Goal: Task Accomplishment & Management: Complete application form

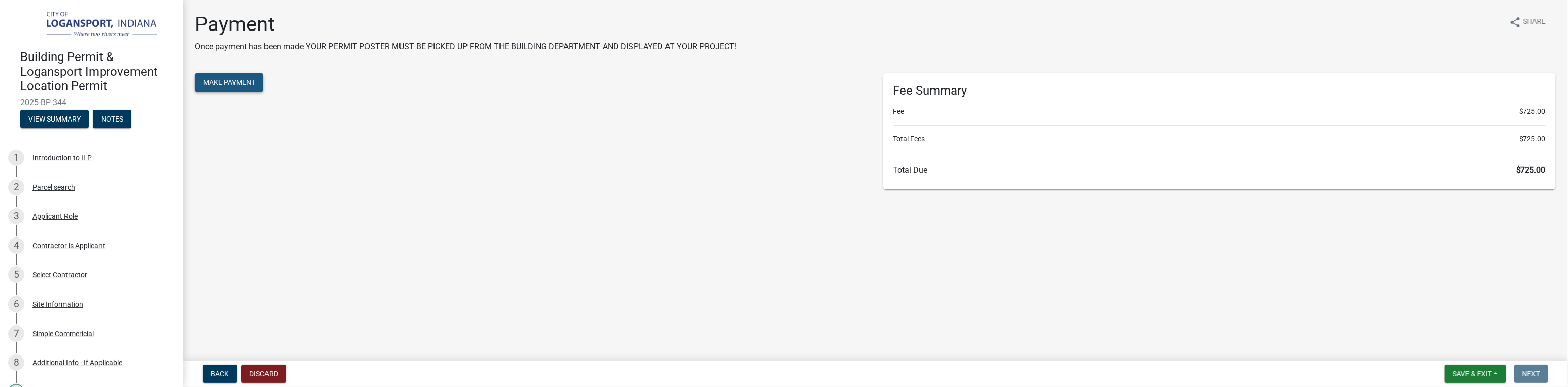
click at [245, 82] on span "Make Payment" at bounding box center [229, 82] width 52 height 8
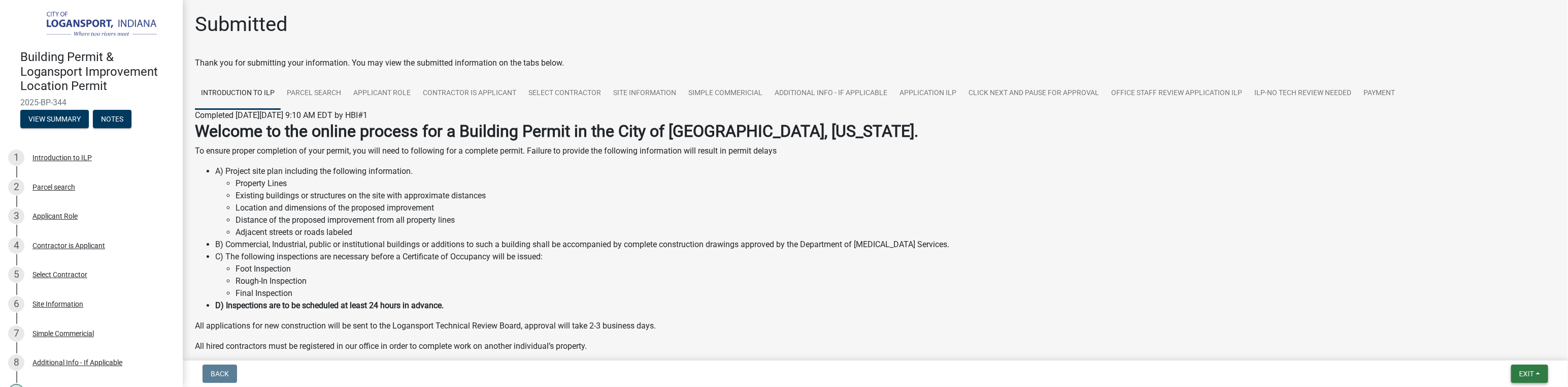
click at [1536, 369] on button "Exit" at bounding box center [1530, 374] width 37 height 18
click at [1530, 374] on span "Exit" at bounding box center [1527, 373] width 15 height 8
click at [1503, 346] on button "Save & Exit" at bounding box center [1507, 347] width 81 height 24
